Goal: Understand process/instructions: Learn how to perform a task or action

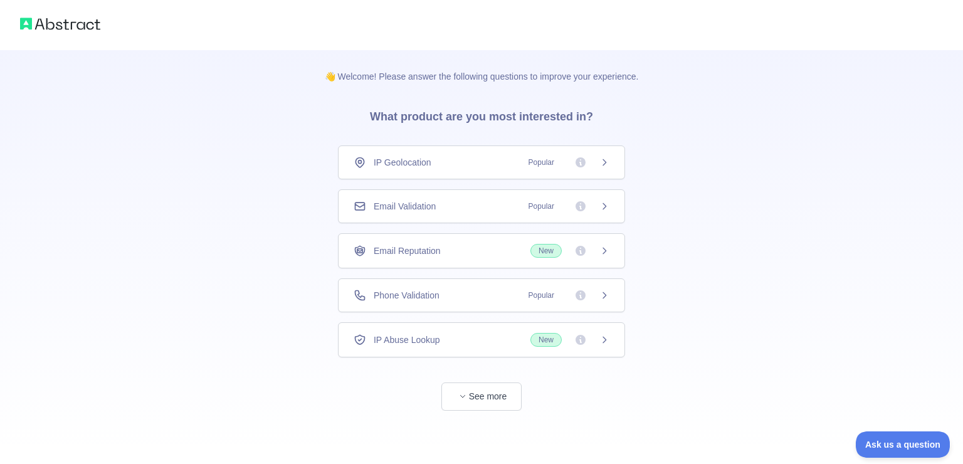
click at [56, 20] on img at bounding box center [60, 24] width 80 height 18
click at [504, 388] on button "See more" at bounding box center [482, 397] width 80 height 28
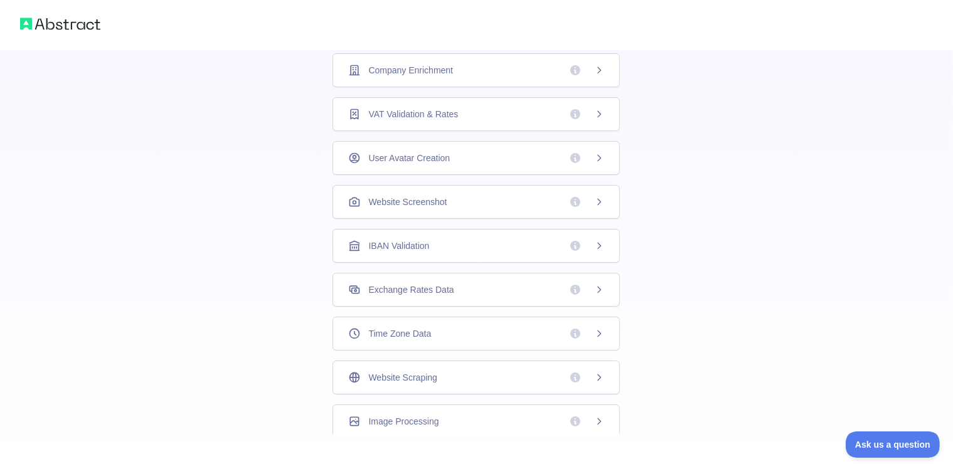
scroll to position [334, 0]
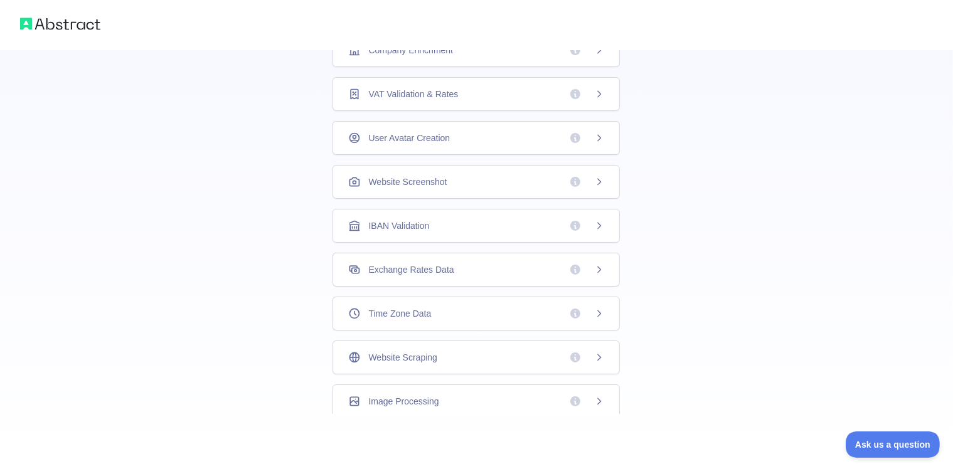
click at [445, 396] on div "Image Processing" at bounding box center [476, 401] width 256 height 13
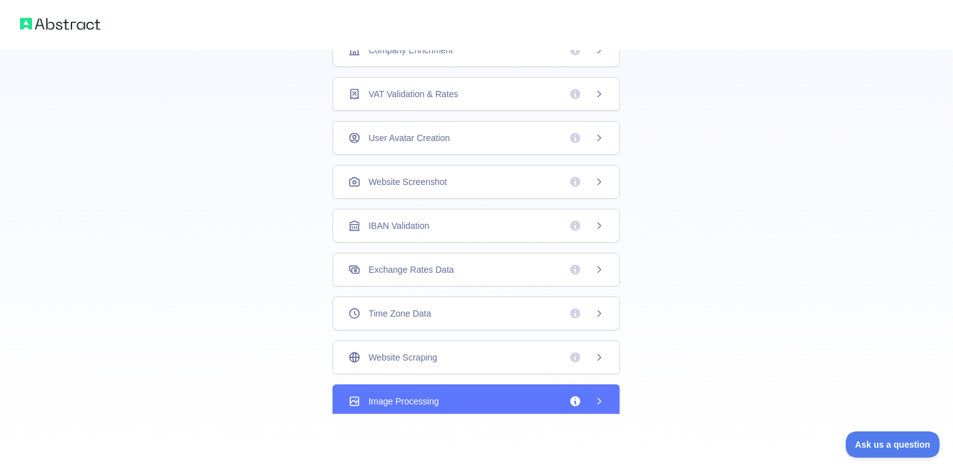
click at [600, 391] on div "Image Processing" at bounding box center [475, 401] width 287 height 34
click at [594, 401] on icon at bounding box center [599, 401] width 10 height 10
click at [595, 400] on icon at bounding box center [599, 401] width 10 height 10
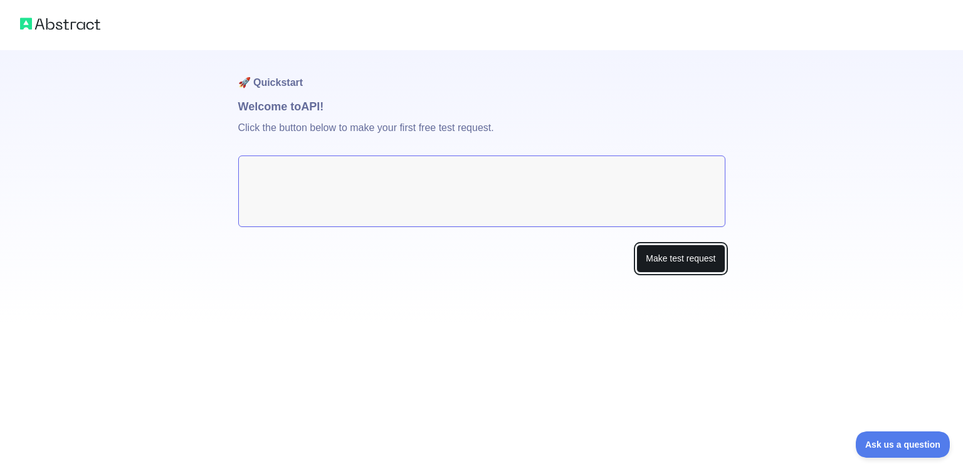
click at [665, 266] on button "Make test request" at bounding box center [681, 259] width 88 height 28
